Goal: Transaction & Acquisition: Purchase product/service

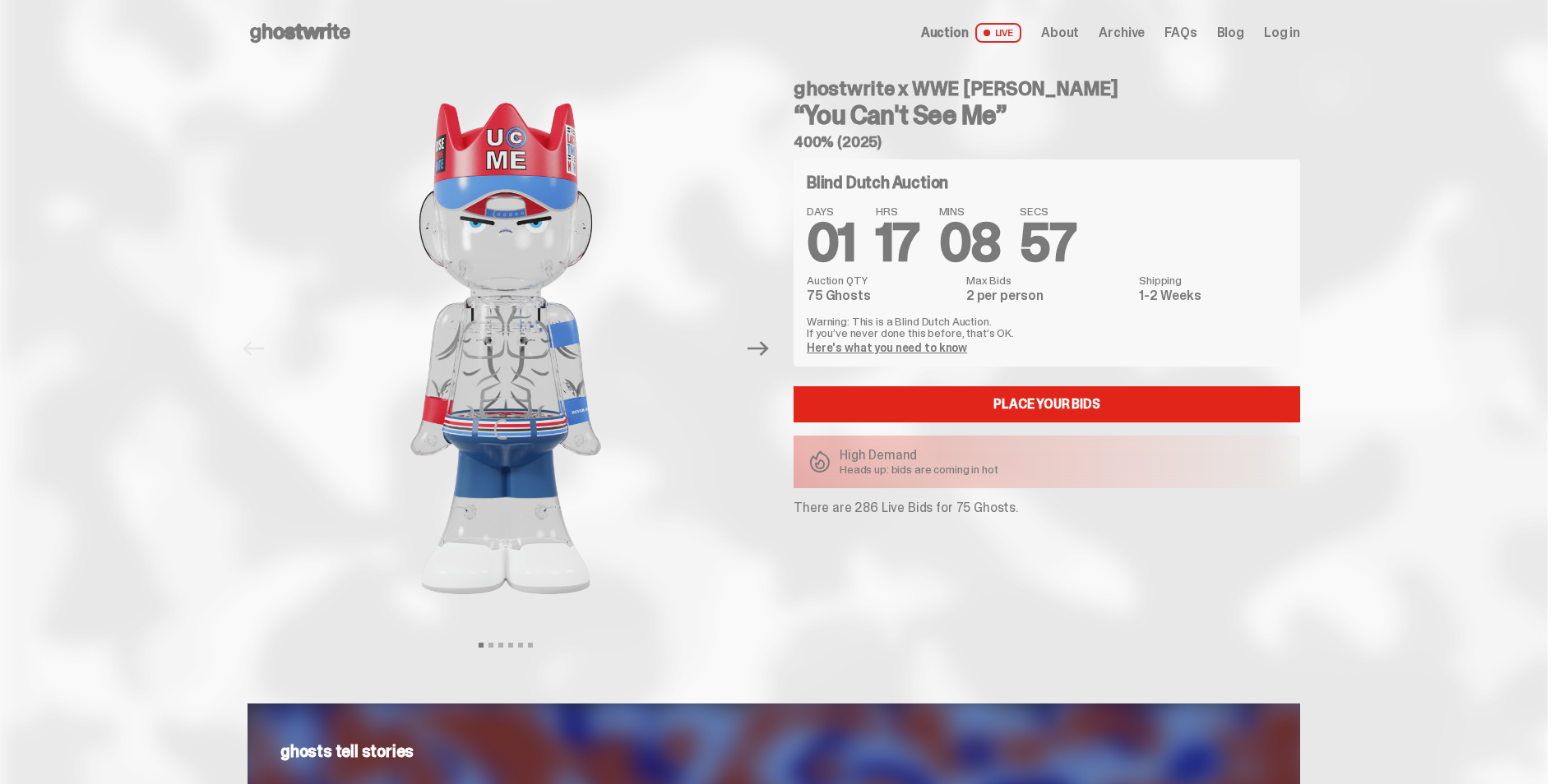
click at [904, 350] on link "Here's what you need to know" at bounding box center [887, 348] width 161 height 15
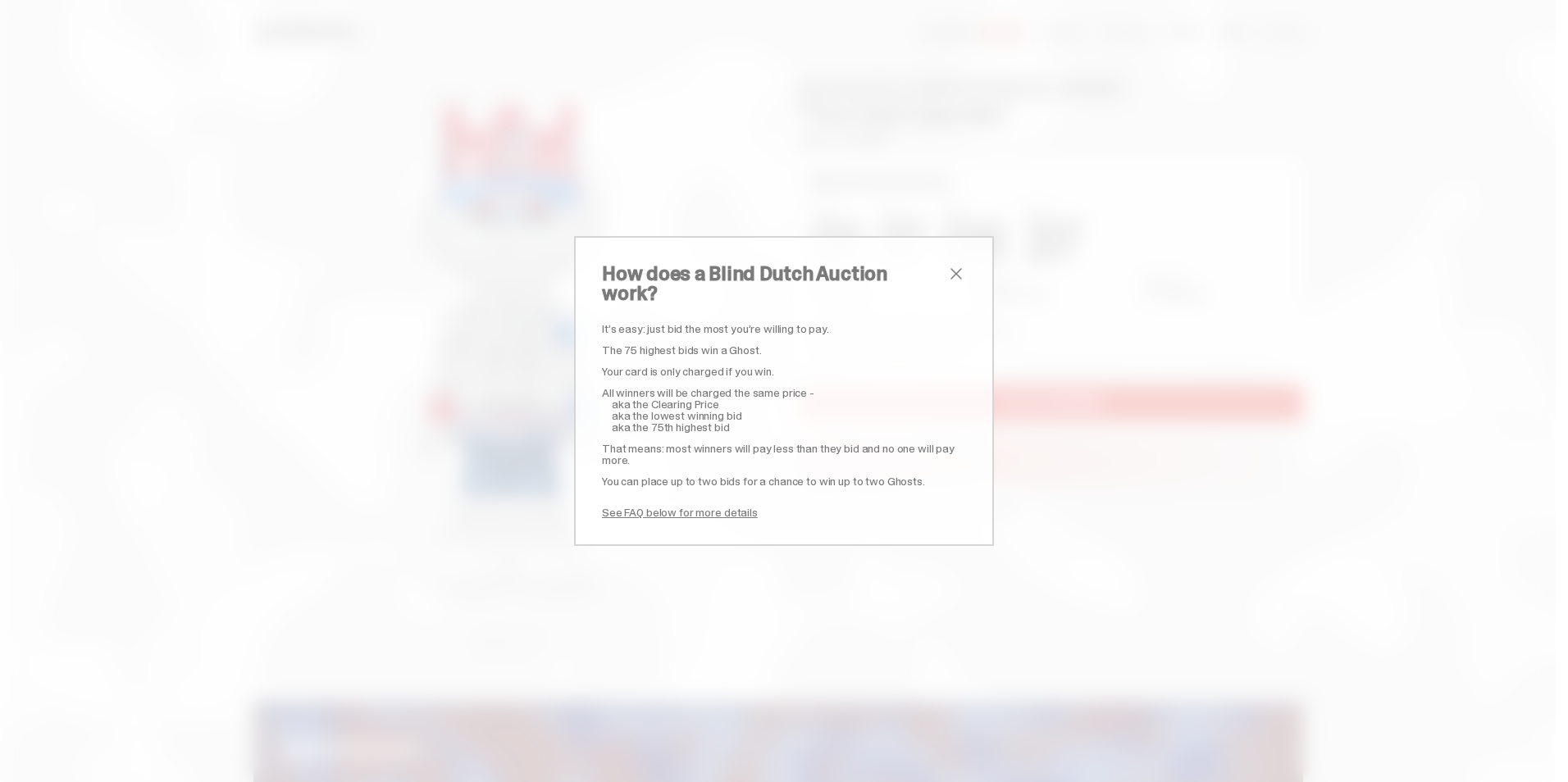
click at [947, 279] on span "close" at bounding box center [957, 274] width 20 height 20
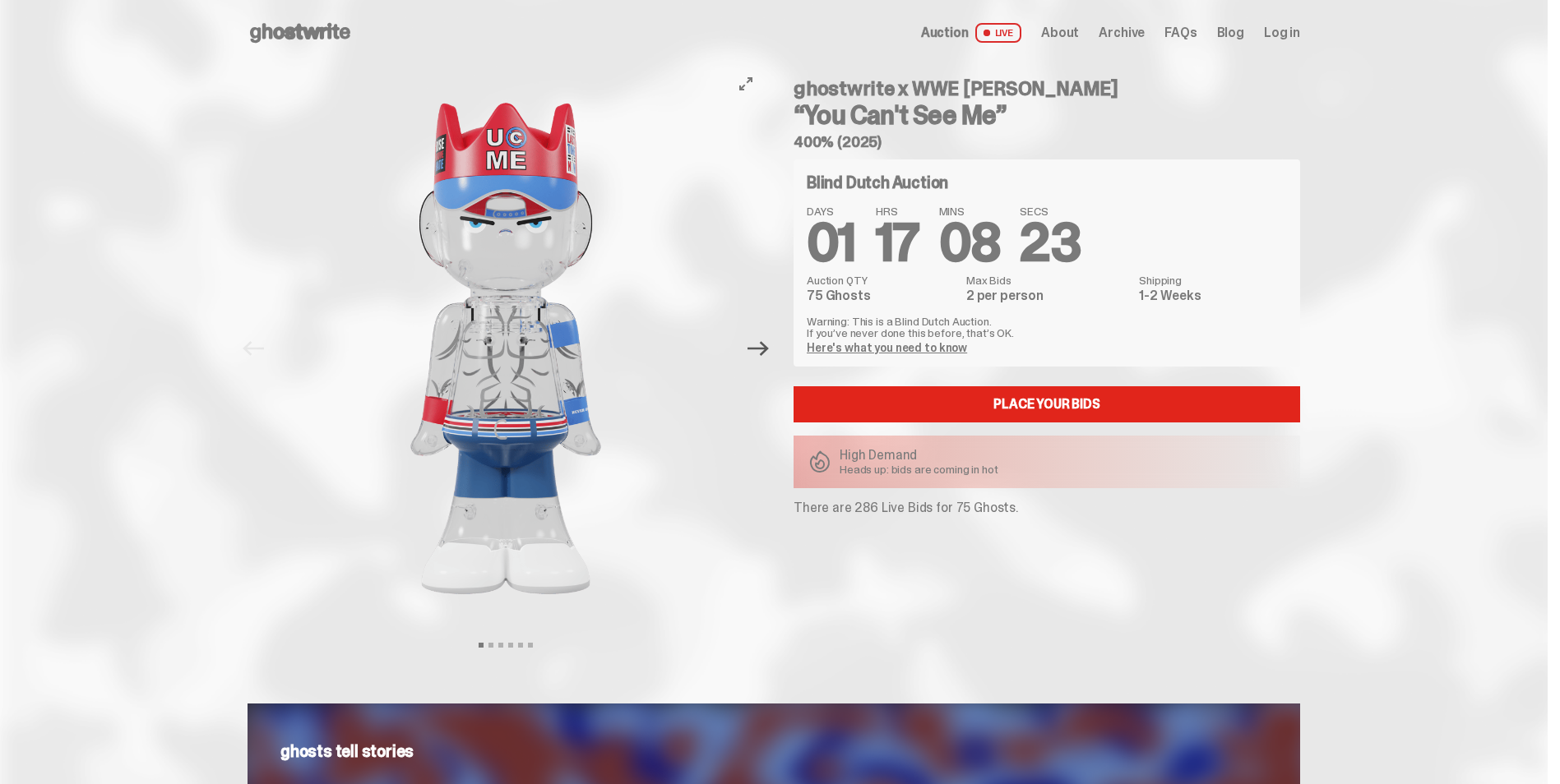
click at [769, 348] on icon "Next" at bounding box center [758, 349] width 22 height 15
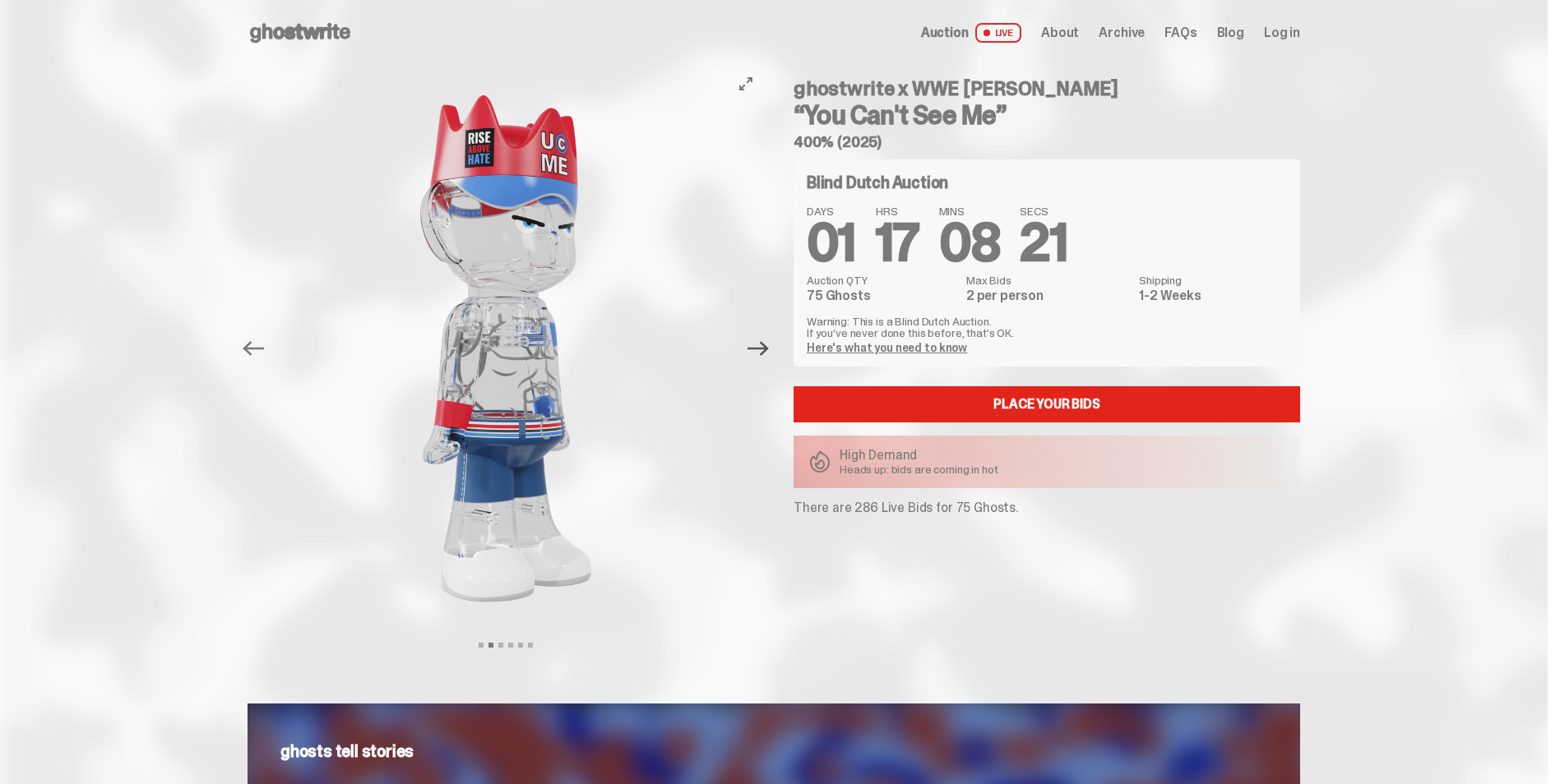
click at [769, 348] on icon "Next" at bounding box center [758, 349] width 22 height 15
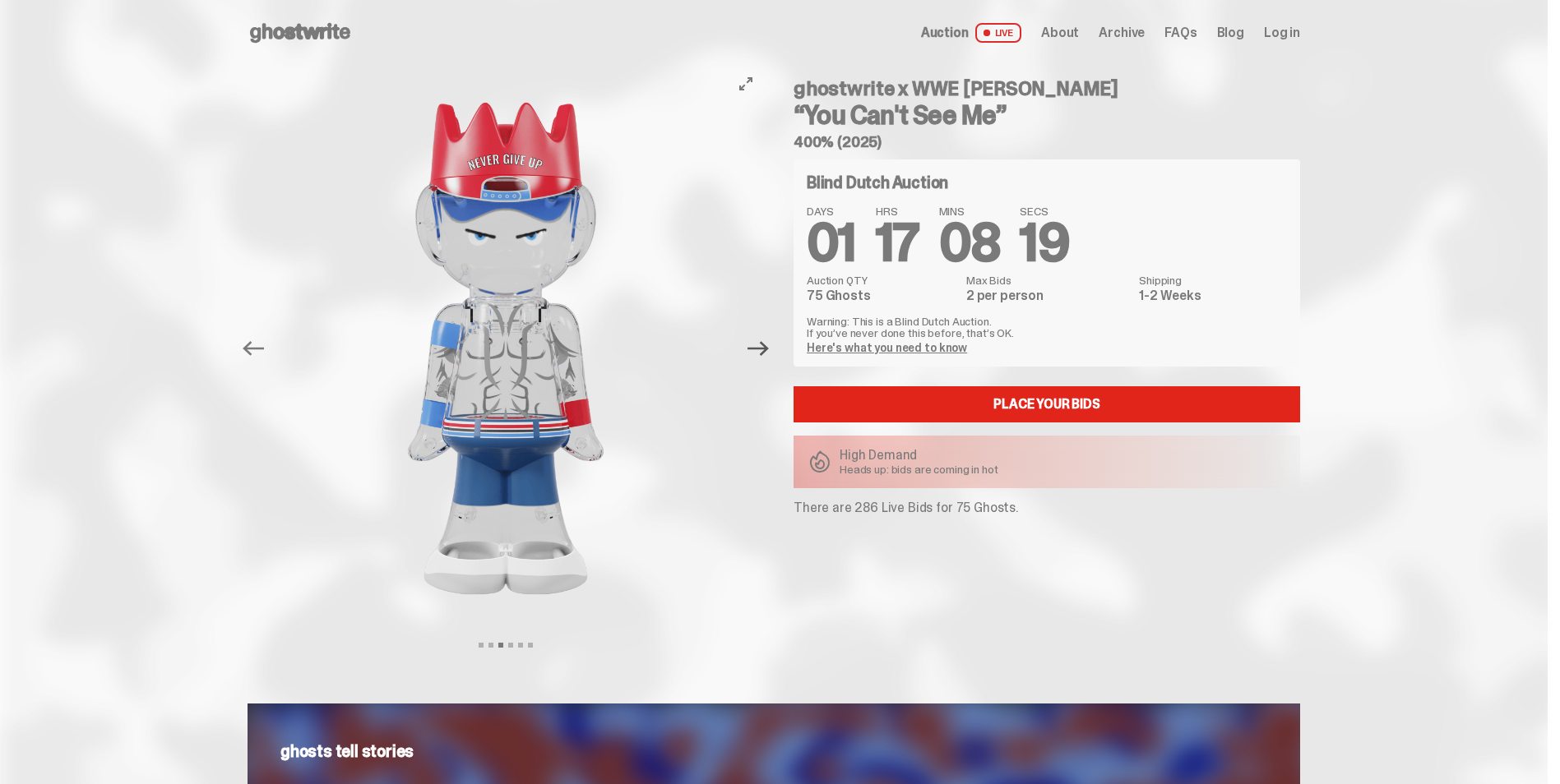
click at [769, 348] on icon "Next" at bounding box center [758, 349] width 22 height 15
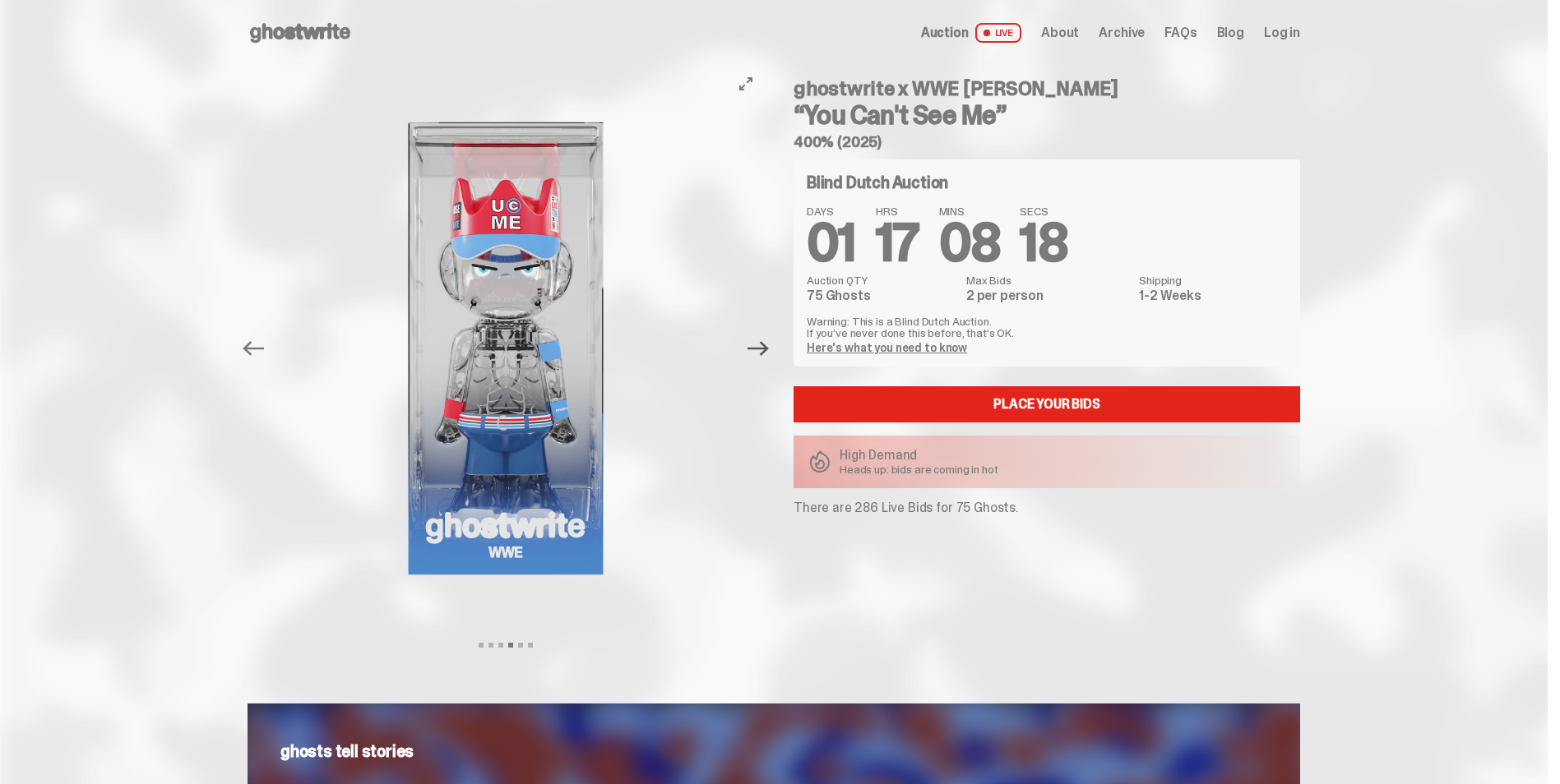
click at [769, 348] on icon "Next" at bounding box center [758, 349] width 22 height 15
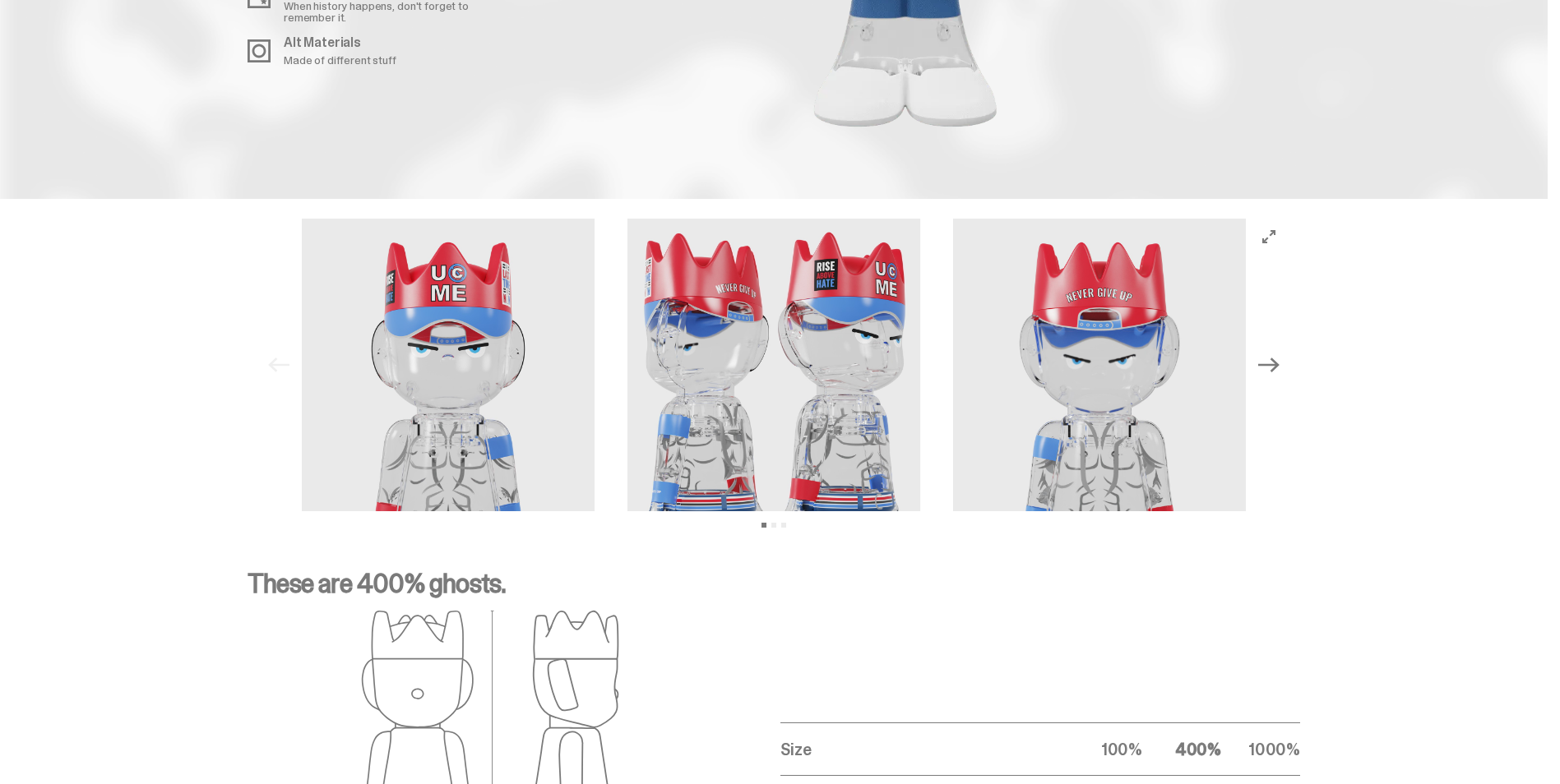
scroll to position [2153, 0]
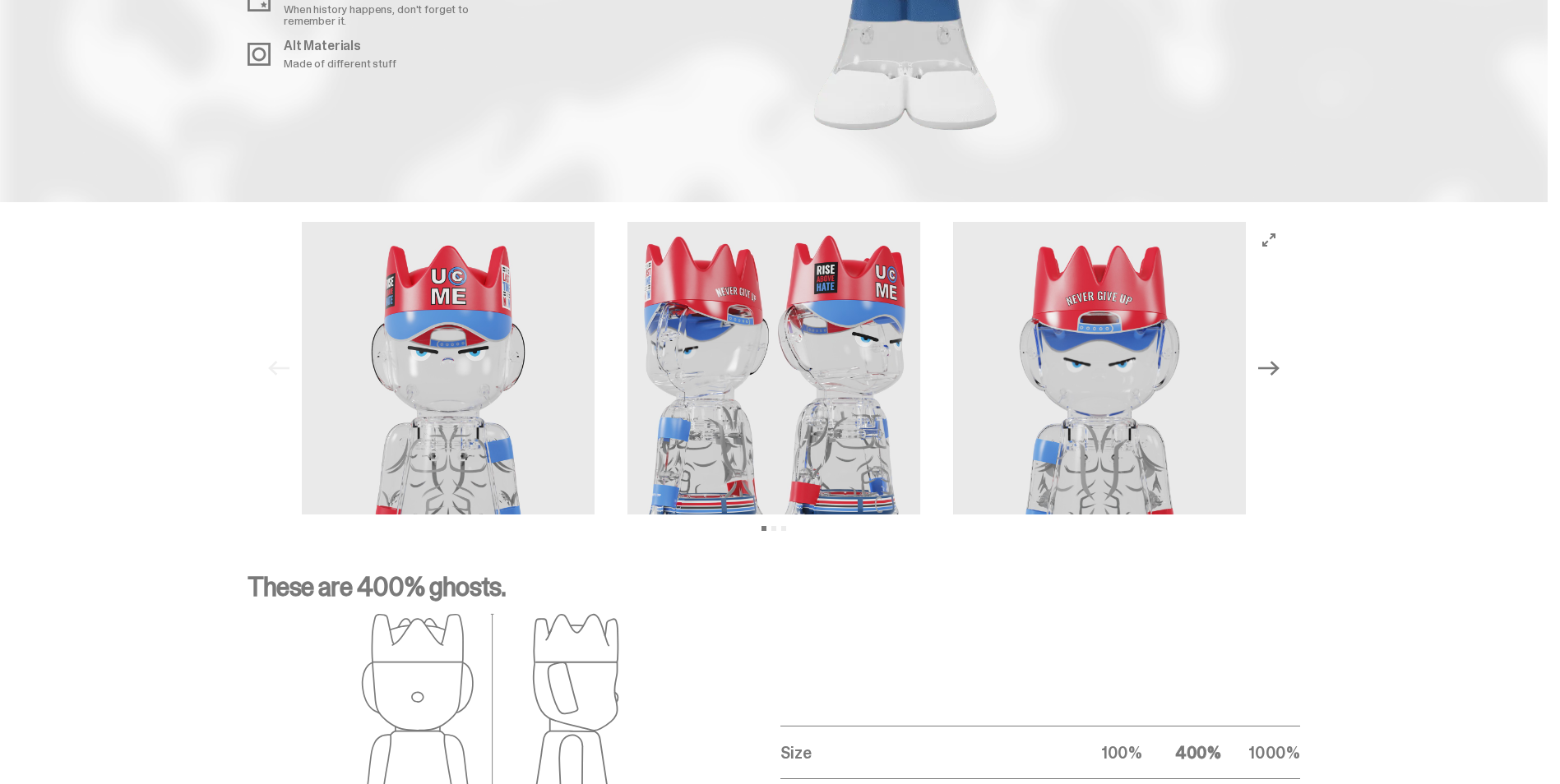
click at [472, 397] on img at bounding box center [449, 368] width 293 height 293
click at [740, 387] on img at bounding box center [774, 368] width 293 height 293
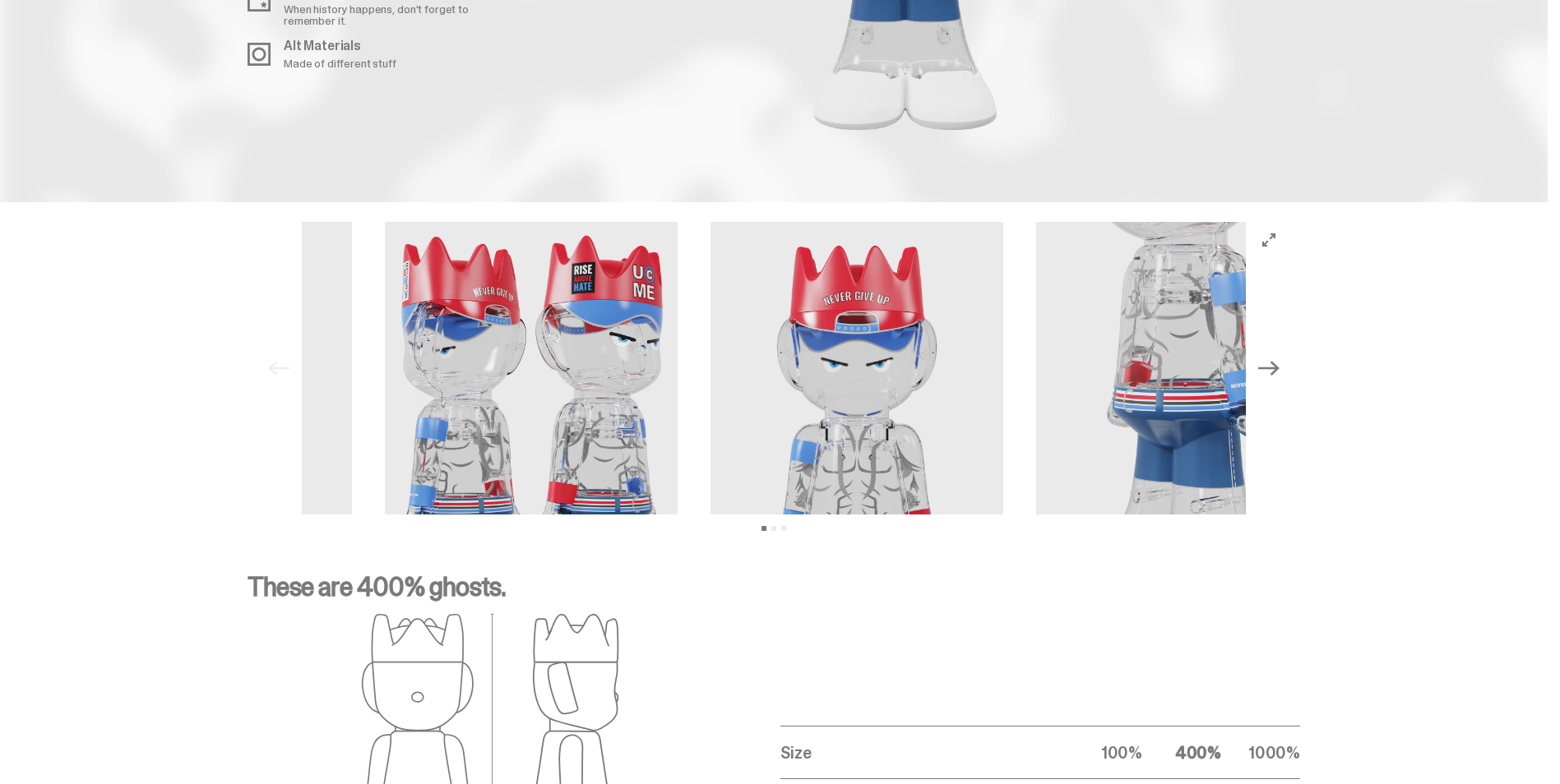
click at [498, 412] on img at bounding box center [531, 368] width 293 height 293
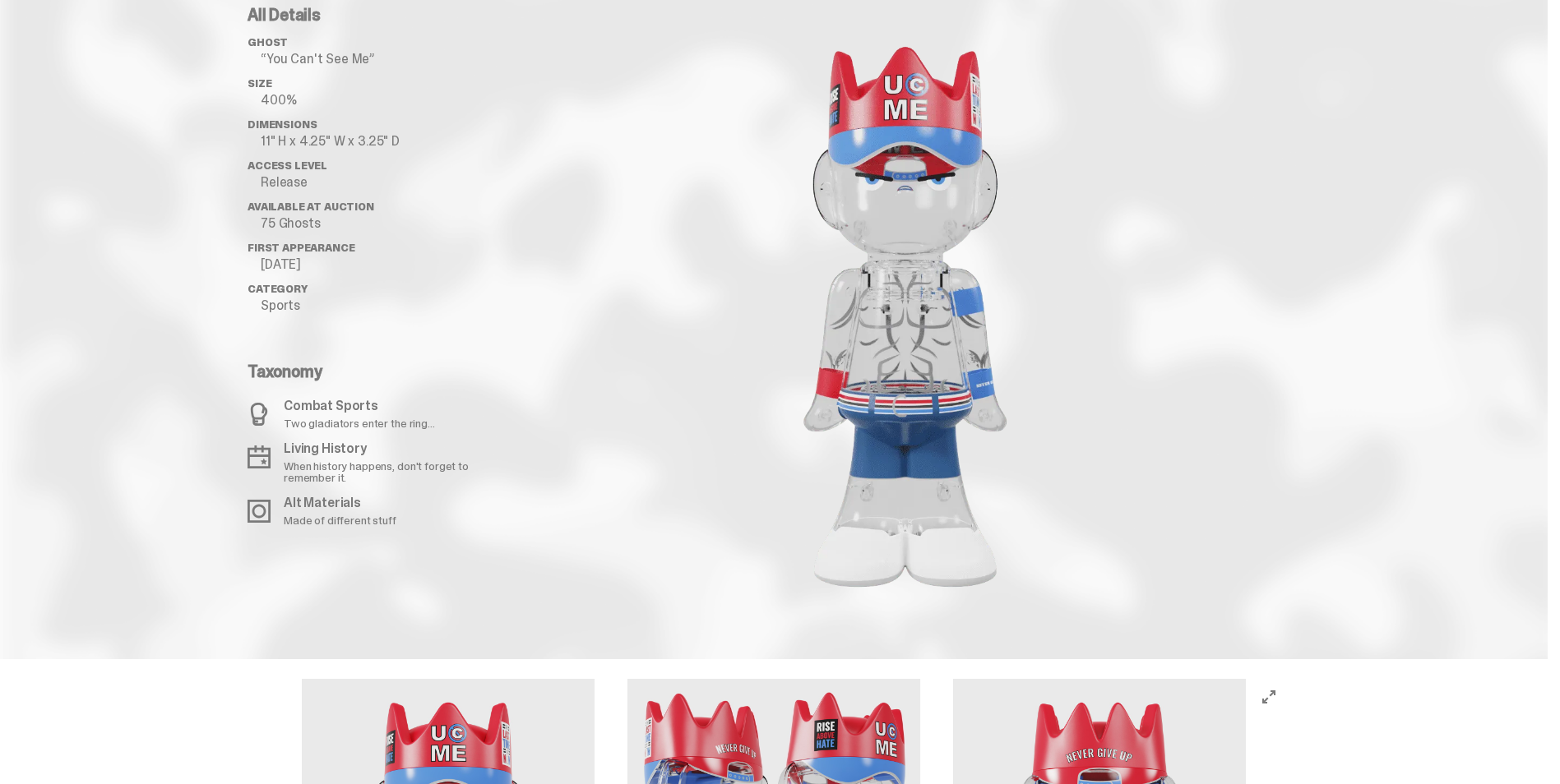
scroll to position [1577, 0]
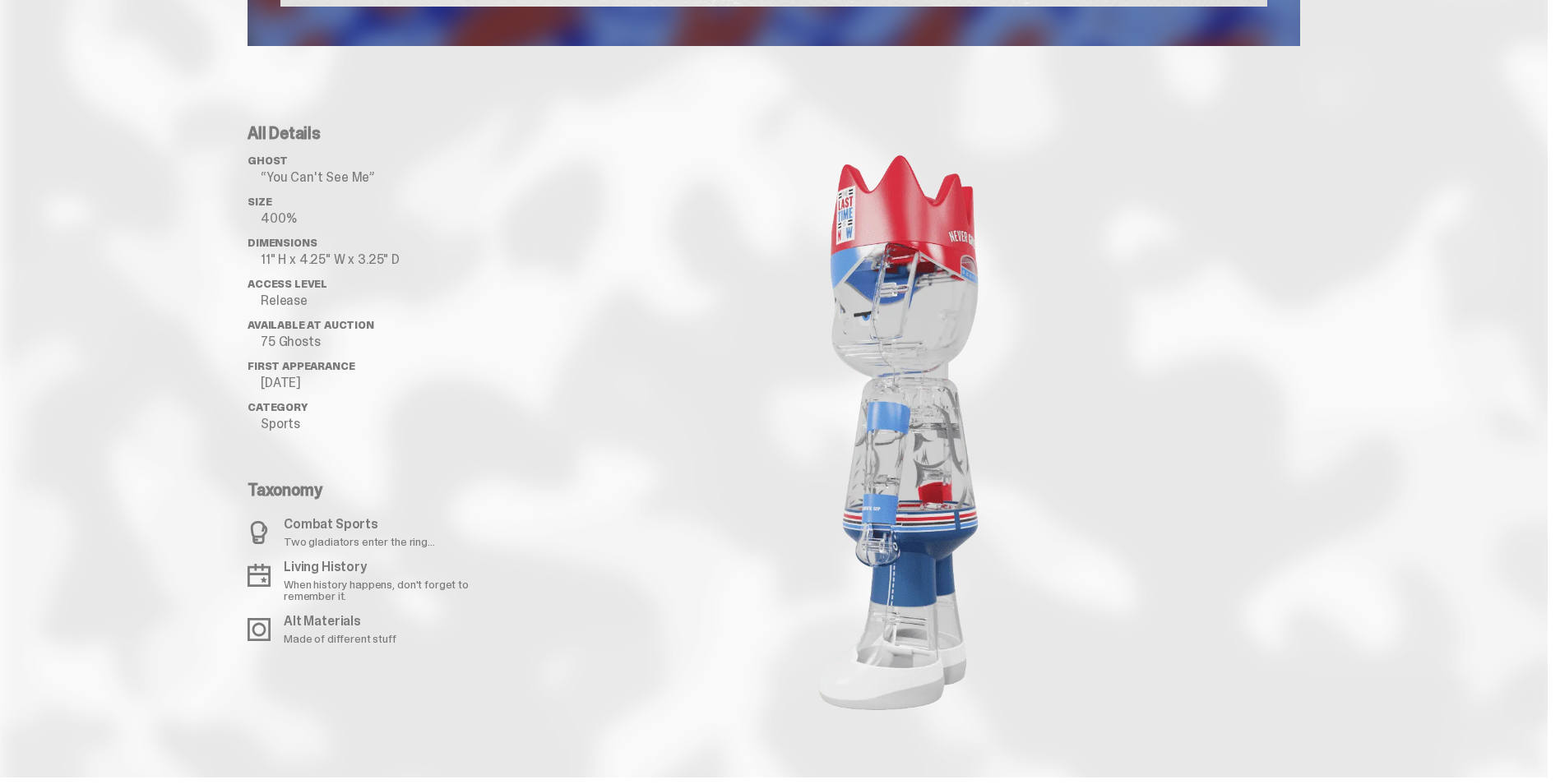
drag, startPoint x: 911, startPoint y: 405, endPoint x: 961, endPoint y: 415, distance: 51.0
click at [961, 415] on image "lottie-animation-container" at bounding box center [905, 432] width 346 height 614
drag, startPoint x: 952, startPoint y: 353, endPoint x: 988, endPoint y: 394, distance: 54.6
click at [989, 383] on image "lottie-animation-container" at bounding box center [905, 432] width 346 height 614
drag, startPoint x: 910, startPoint y: 549, endPoint x: 957, endPoint y: 574, distance: 53.2
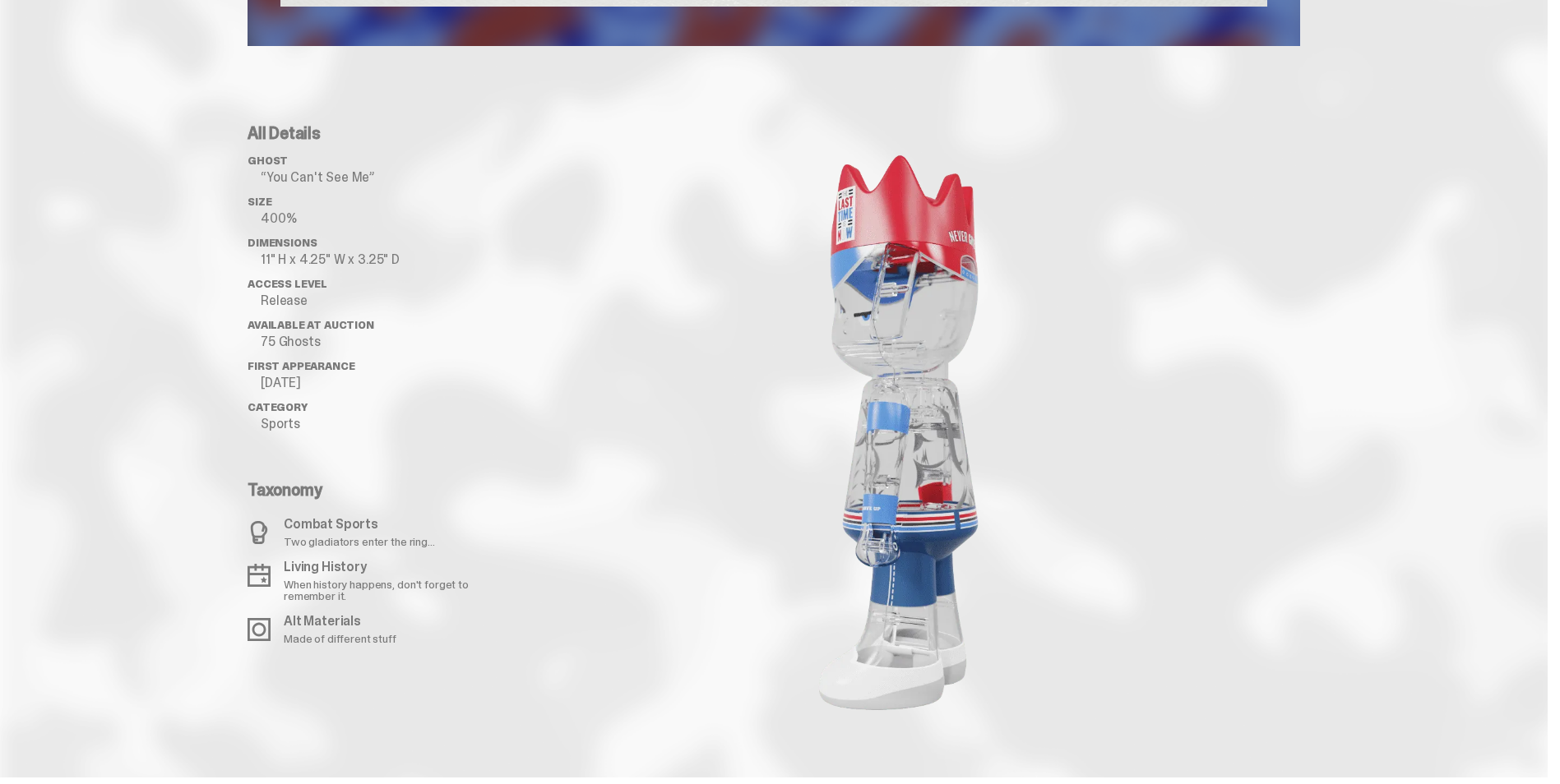
click at [957, 574] on image "lottie-animation-container" at bounding box center [905, 432] width 346 height 614
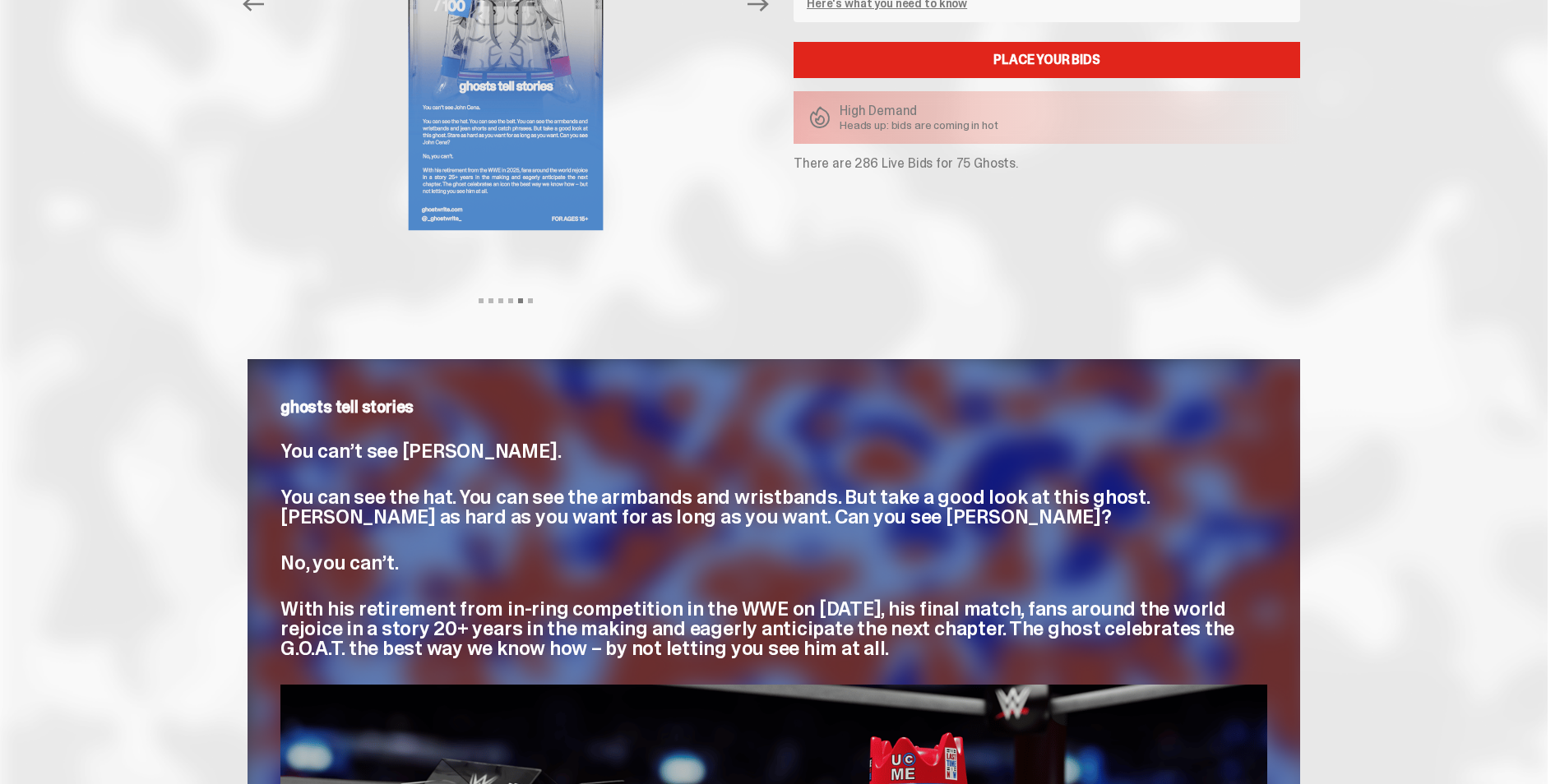
scroll to position [0, 0]
